Goal: Transaction & Acquisition: Book appointment/travel/reservation

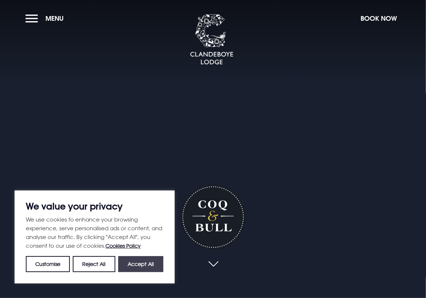
click at [145, 262] on button "Accept All" at bounding box center [140, 264] width 45 height 16
checkbox input "true"
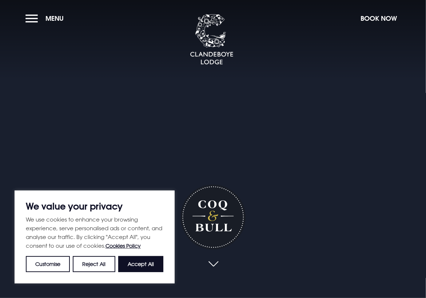
checkbox input "true"
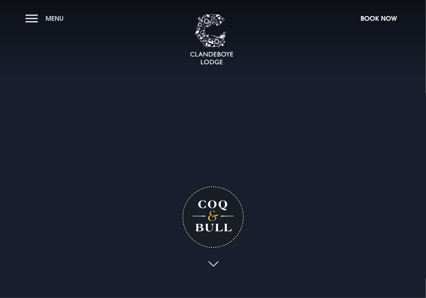
click at [32, 16] on button "Menu" at bounding box center [46, 19] width 42 height 16
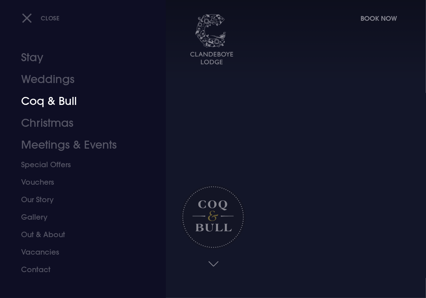
click at [40, 100] on link "Coq & Bull" at bounding box center [78, 101] width 114 height 22
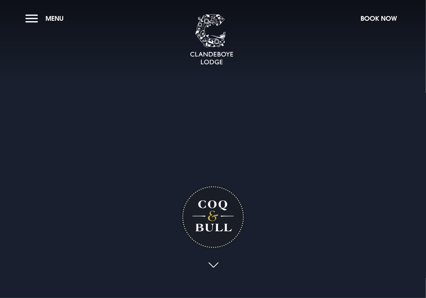
click at [213, 262] on link at bounding box center [213, 265] width 17 height 16
click at [210, 219] on h1 "Coq & Bull" at bounding box center [212, 216] width 65 height 65
click at [213, 215] on h1 "Coq & Bull" at bounding box center [212, 216] width 65 height 65
click at [215, 36] on img at bounding box center [212, 39] width 44 height 51
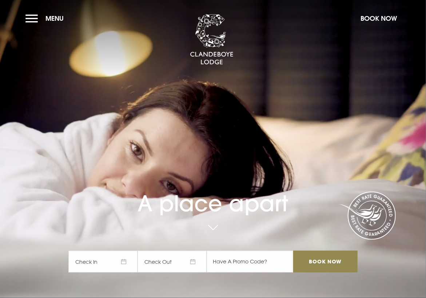
click at [379, 206] on link at bounding box center [367, 215] width 57 height 48
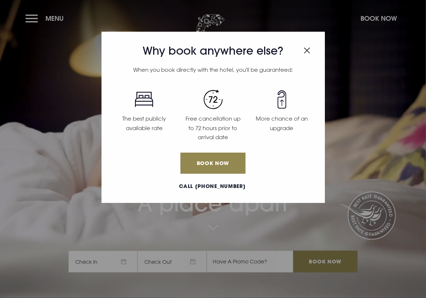
click at [306, 49] on img "Close modal" at bounding box center [307, 50] width 7 height 6
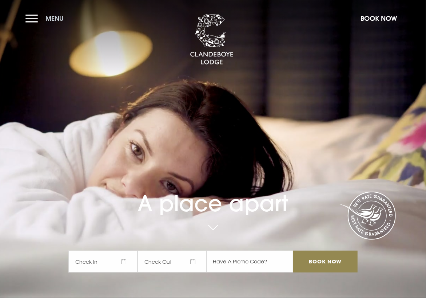
click at [53, 16] on span "Menu" at bounding box center [54, 18] width 18 height 8
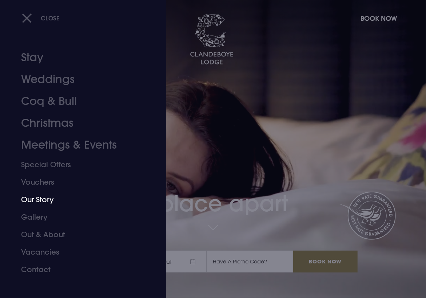
click at [41, 197] on link "Our Story" at bounding box center [78, 199] width 114 height 17
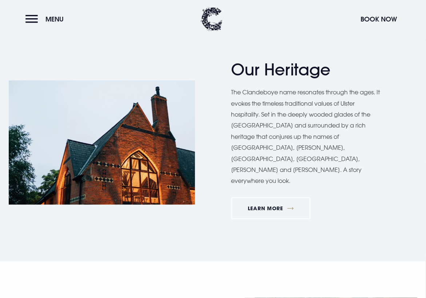
scroll to position [709, 0]
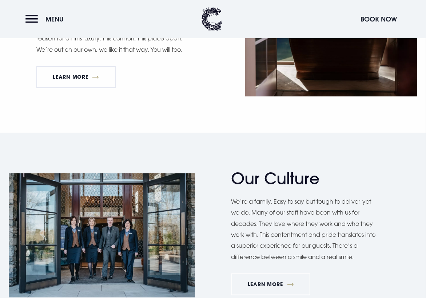
click at [397, 217] on div "Our Culture We’re a family. Easy to say but tough to deliver, yet we do. Many o…" at bounding box center [324, 235] width 186 height 132
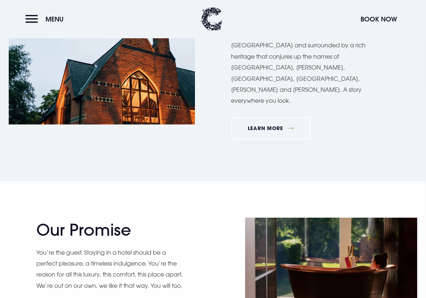
scroll to position [327, 0]
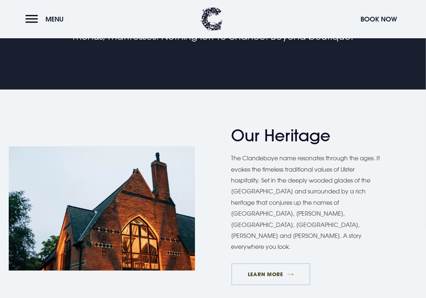
click at [267, 263] on link "Learn More" at bounding box center [270, 274] width 79 height 22
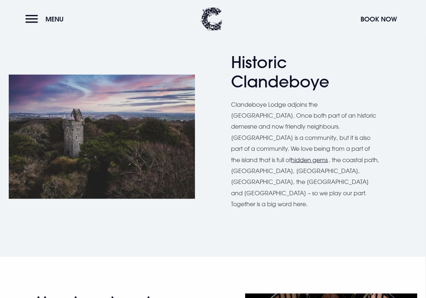
scroll to position [303, 0]
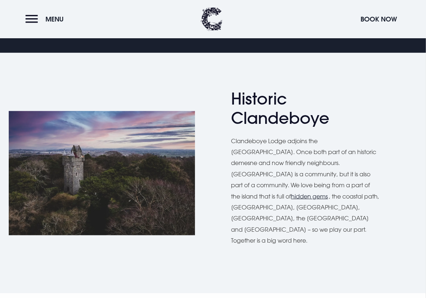
drag, startPoint x: 314, startPoint y: 196, endPoint x: 199, endPoint y: 76, distance: 166.2
click at [199, 75] on div "Historic Clandeboye Clandeboye Lodge adjoins the Clandeboye Estate. Once both p…" at bounding box center [213, 173] width 426 height 240
click at [93, 161] on img at bounding box center [102, 173] width 186 height 124
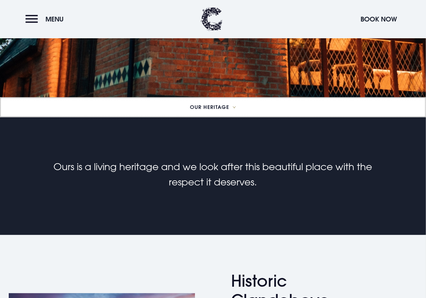
click at [195, 104] on span "Our Heritage" at bounding box center [209, 106] width 39 height 5
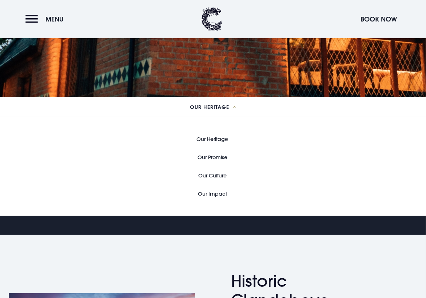
click at [216, 137] on link "Our Heritage" at bounding box center [213, 139] width 32 height 18
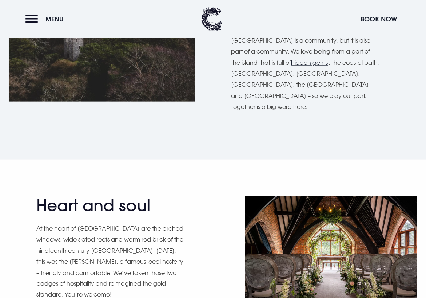
scroll to position [255, 0]
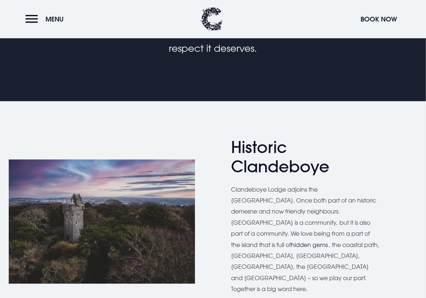
click at [291, 245] on link "hidden gems" at bounding box center [309, 244] width 37 height 7
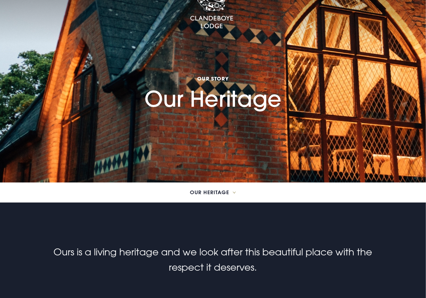
scroll to position [0, 0]
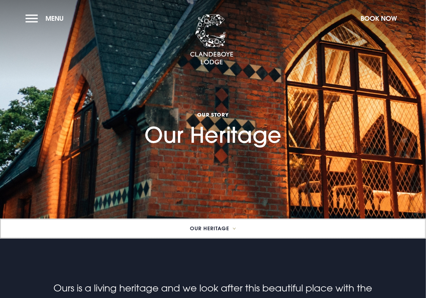
click at [200, 226] on span "Our Heritage" at bounding box center [209, 228] width 39 height 5
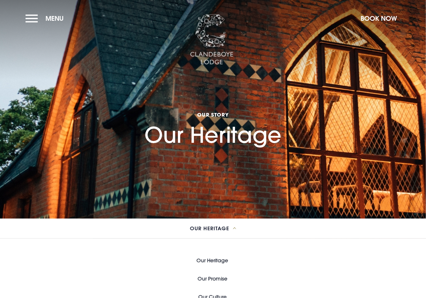
click at [211, 37] on img at bounding box center [212, 39] width 44 height 51
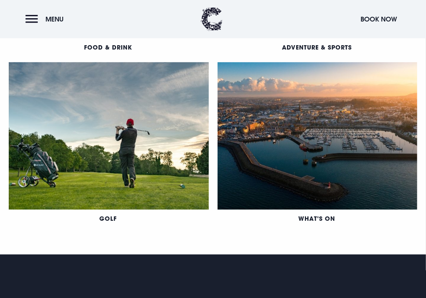
scroll to position [764, 0]
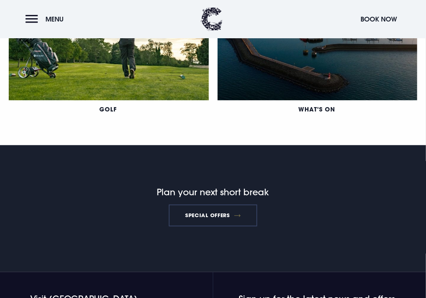
click at [200, 213] on link "Special Offers" at bounding box center [213, 215] width 89 height 22
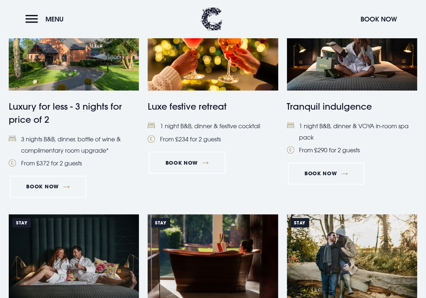
scroll to position [654, 0]
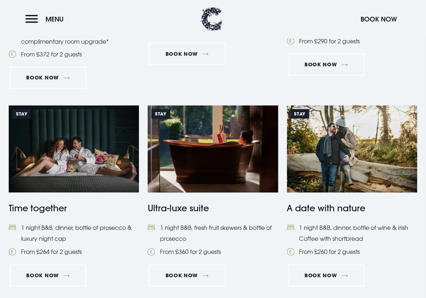
click at [87, 150] on img at bounding box center [74, 149] width 130 height 87
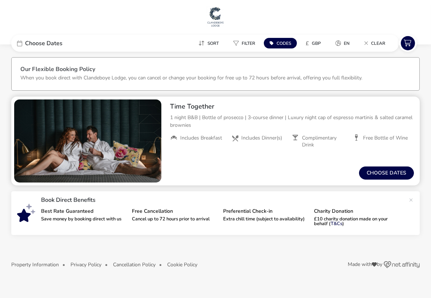
click at [174, 105] on h2 "Time Together" at bounding box center [292, 106] width 244 height 8
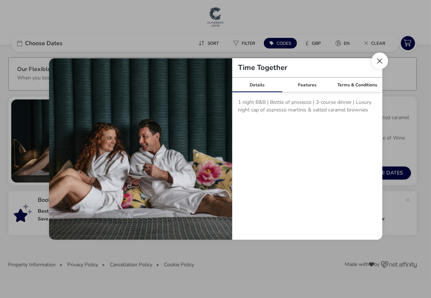
click at [381, 57] on button "Close modal" at bounding box center [380, 60] width 17 height 17
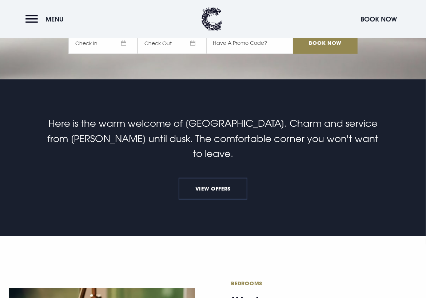
scroll to position [255, 0]
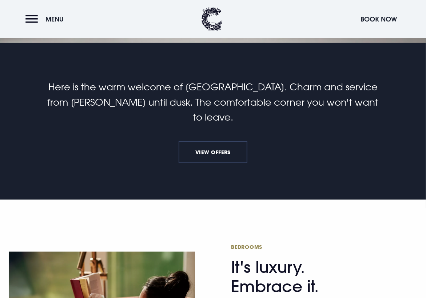
click at [214, 141] on link "View Offers" at bounding box center [213, 152] width 68 height 22
click at [29, 15] on button "Menu" at bounding box center [46, 19] width 42 height 16
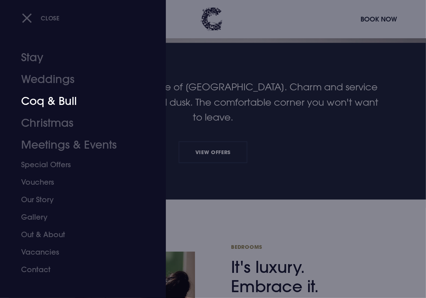
click at [32, 99] on link "Coq & Bull" at bounding box center [78, 101] width 114 height 22
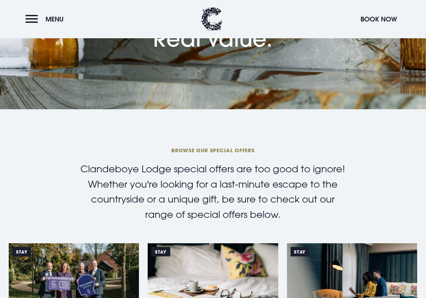
scroll to position [255, 0]
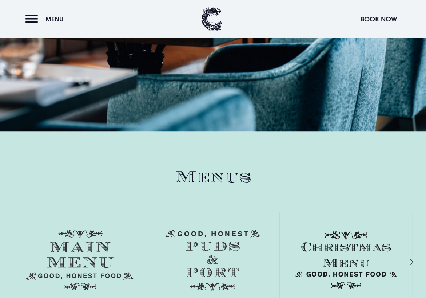
scroll to position [982, 0]
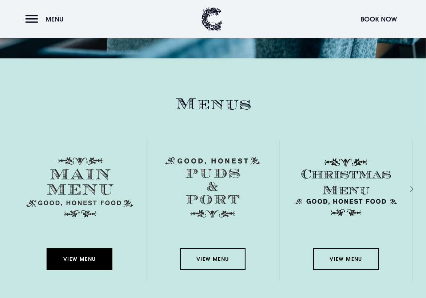
click at [71, 259] on link "View Menu" at bounding box center [79, 259] width 65 height 22
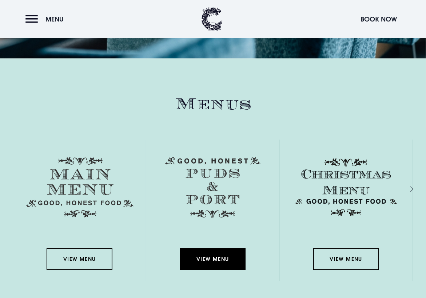
click at [210, 255] on link "View Menu" at bounding box center [212, 259] width 65 height 22
